Goal: Information Seeking & Learning: Learn about a topic

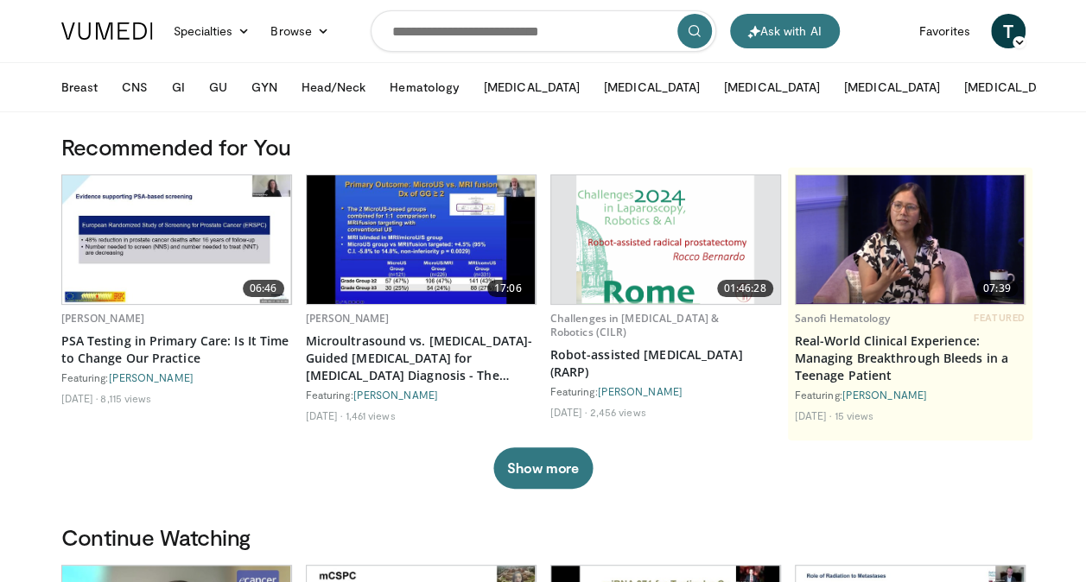
click at [221, 85] on button "GU" at bounding box center [218, 87] width 39 height 35
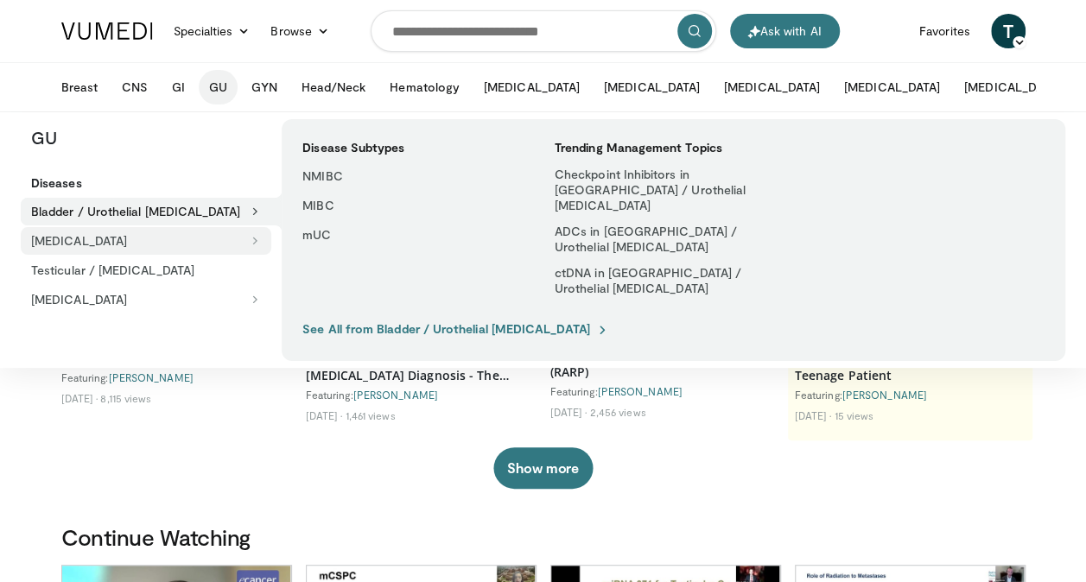
click at [104, 238] on button "[MEDICAL_DATA]" at bounding box center [146, 241] width 251 height 28
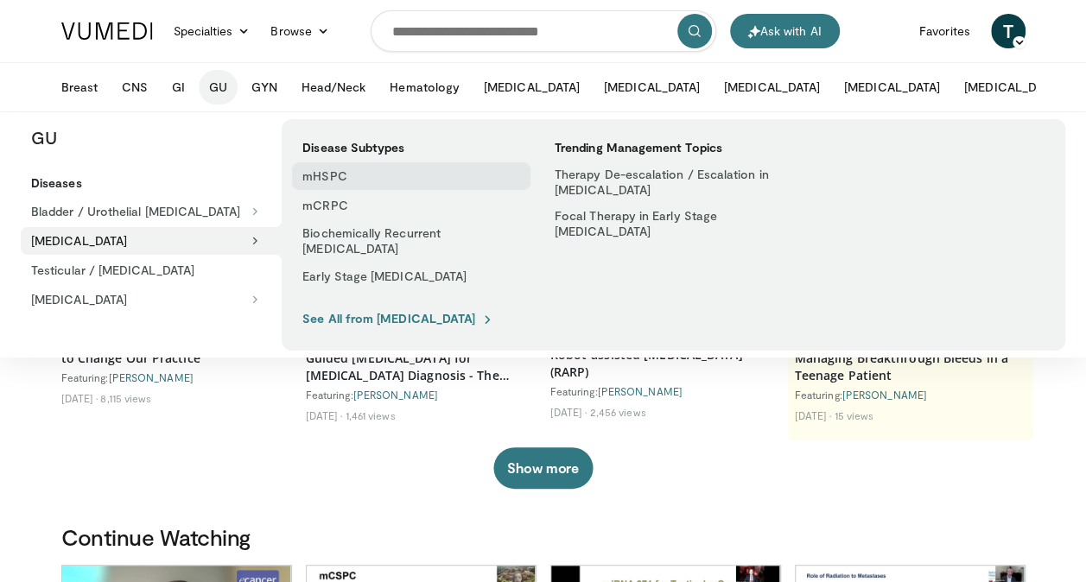
click at [340, 178] on link "mHSPC" at bounding box center [411, 176] width 238 height 28
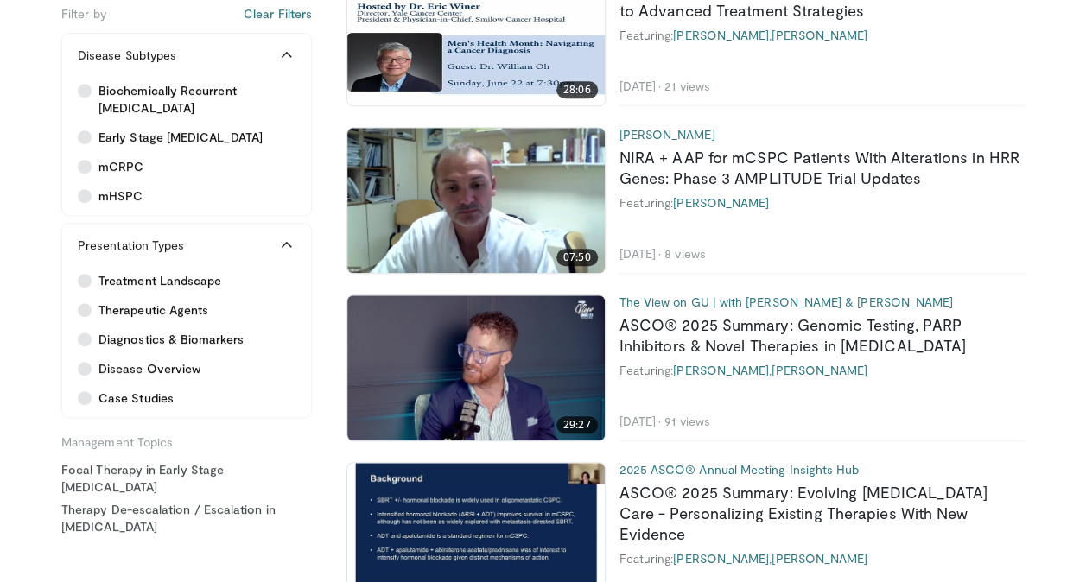
scroll to position [668, 0]
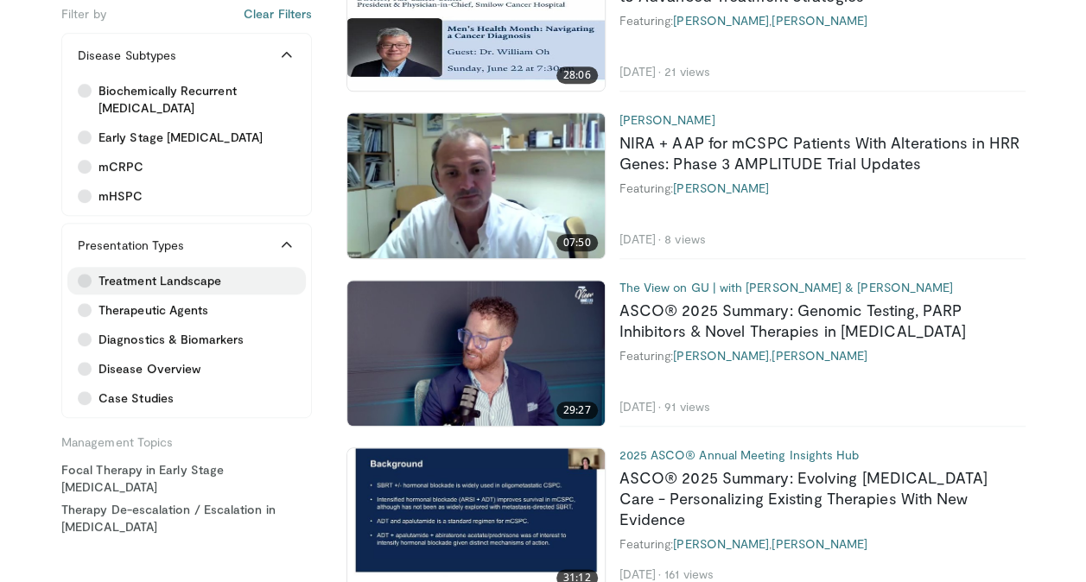
click at [85, 277] on icon at bounding box center [85, 281] width 14 height 14
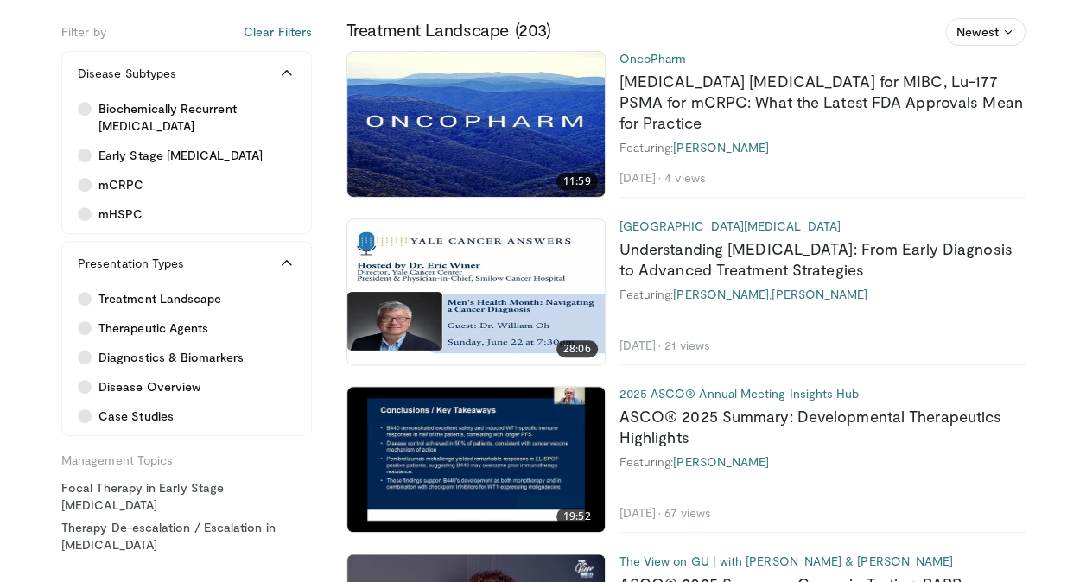
scroll to position [242, 0]
